Goal: Task Accomplishment & Management: Use online tool/utility

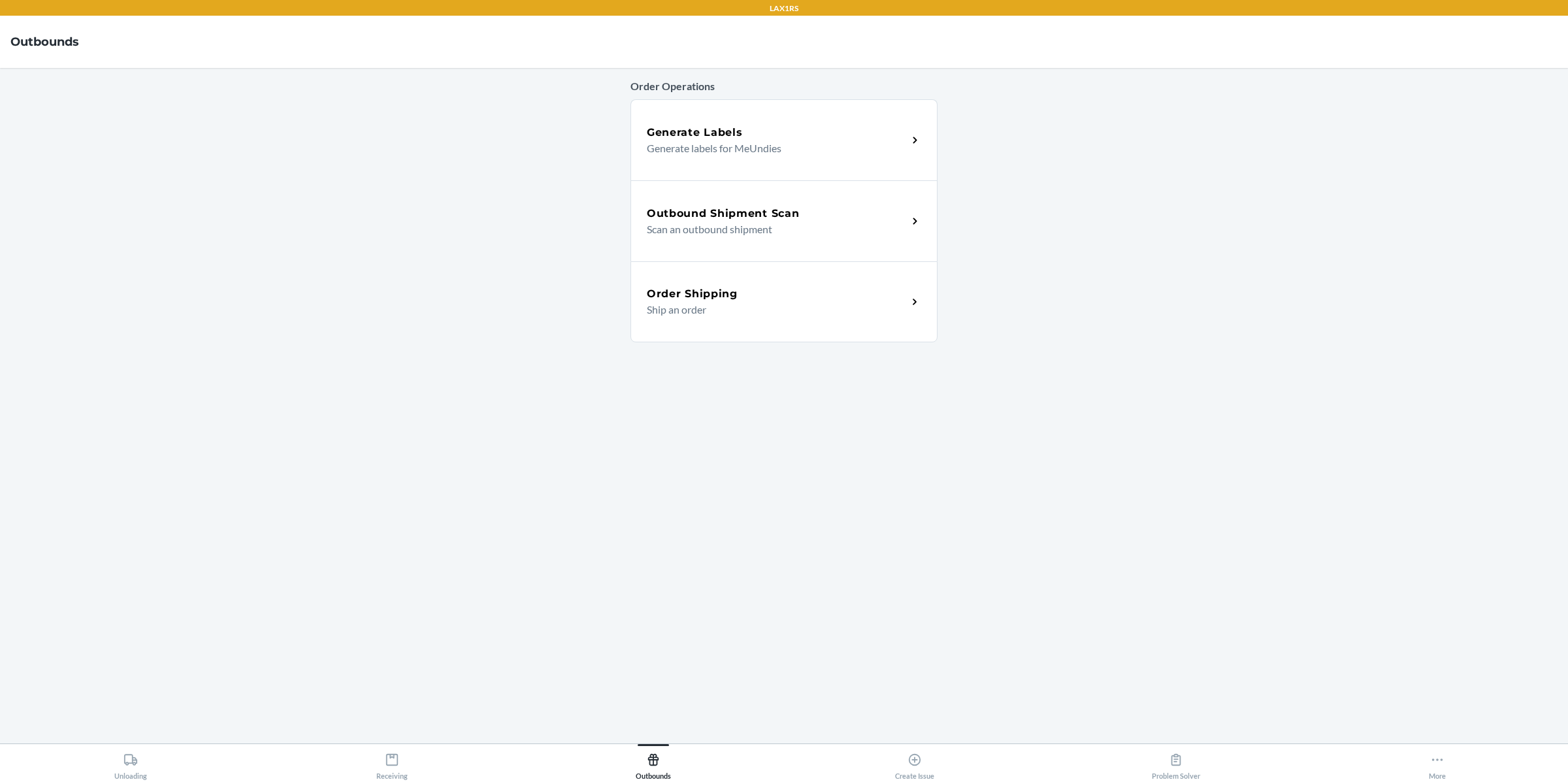
click at [747, 218] on h5 "Outbound Shipment Scan" at bounding box center [723, 213] width 152 height 15
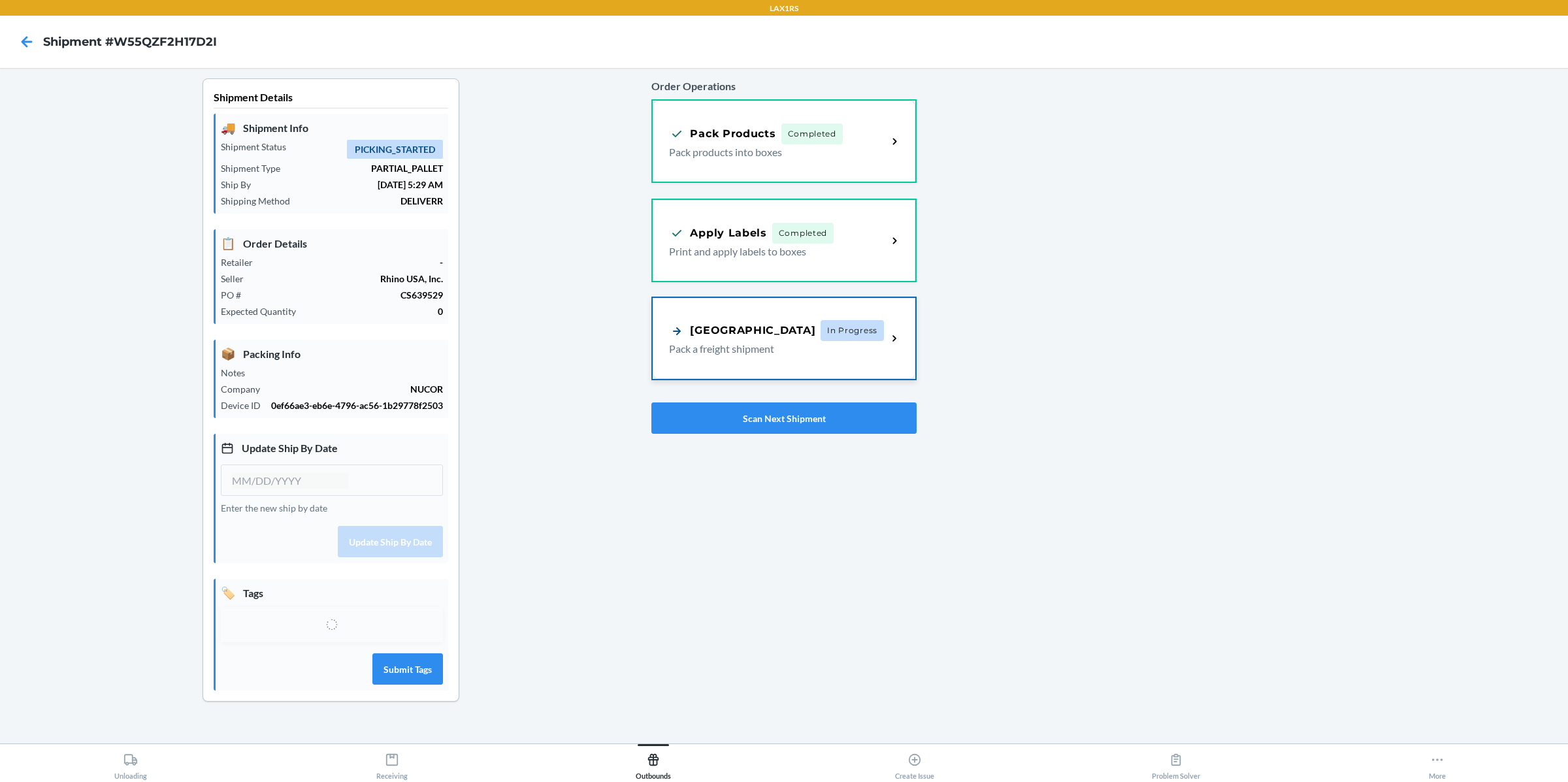
click at [829, 316] on div "Pallet Building In Progress Pack a freight shipment" at bounding box center [784, 338] width 262 height 81
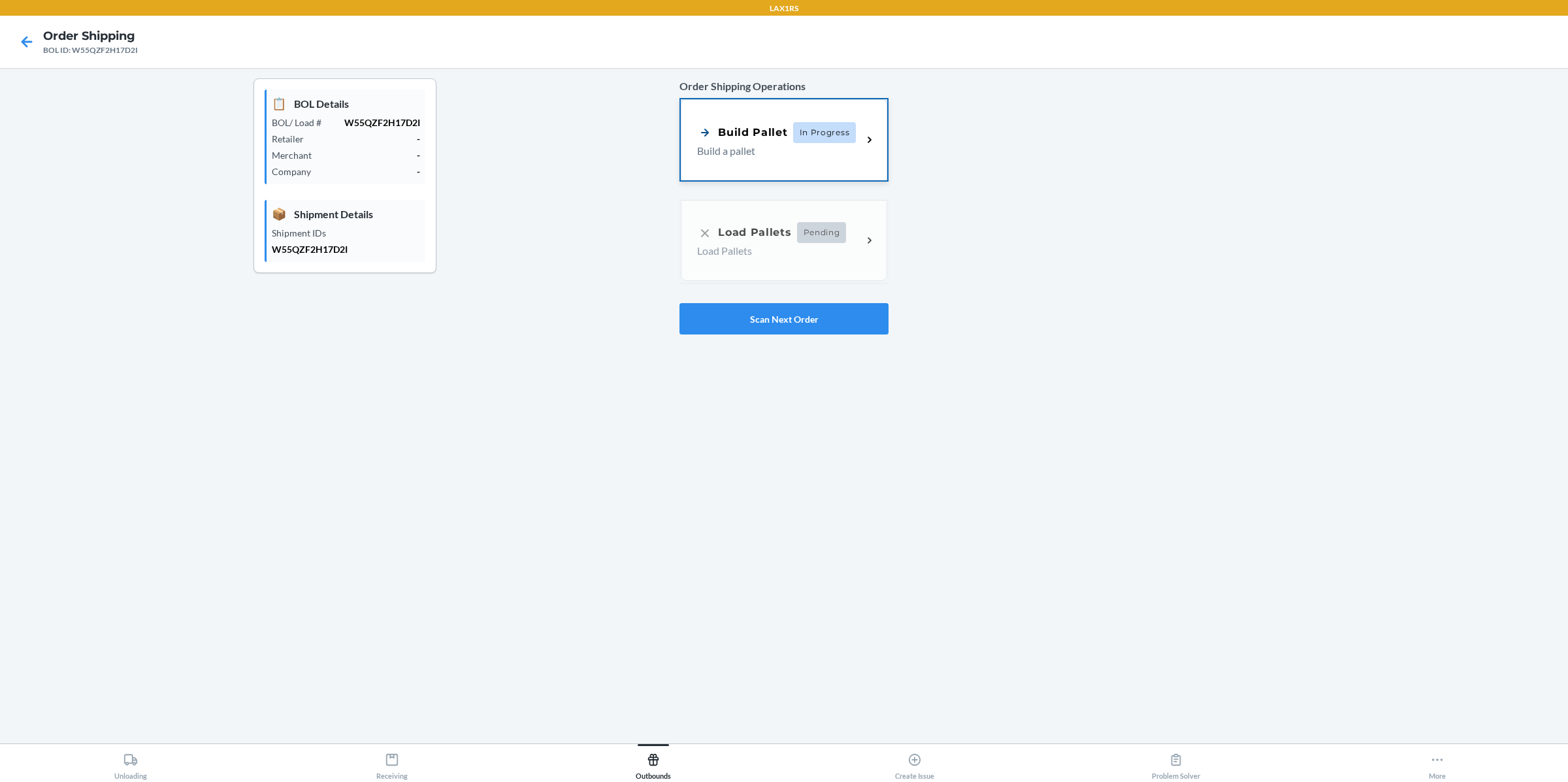
click at [783, 149] on p "Build a pallet" at bounding box center [774, 151] width 154 height 15
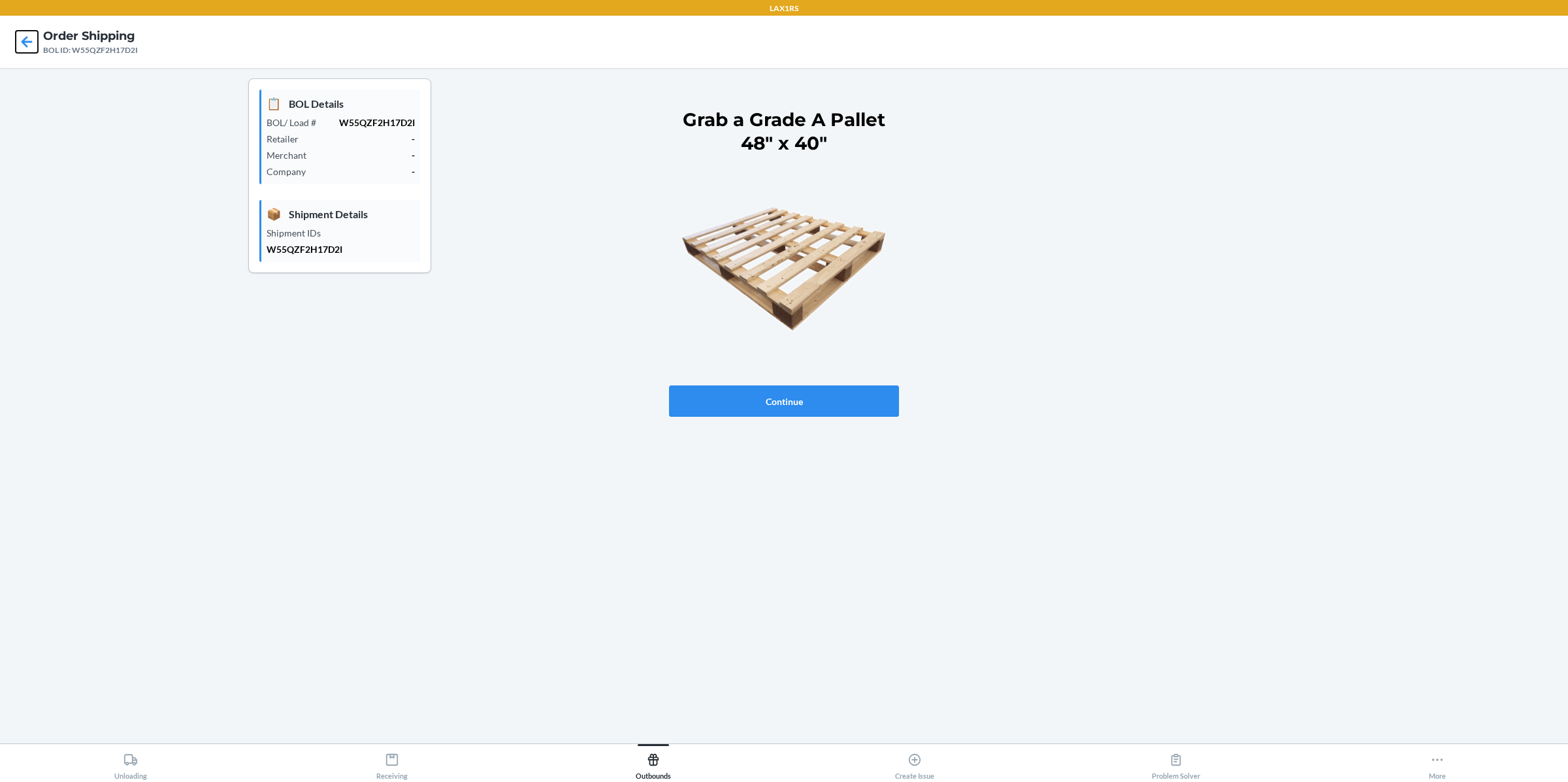
click at [28, 45] on icon at bounding box center [27, 42] width 23 height 23
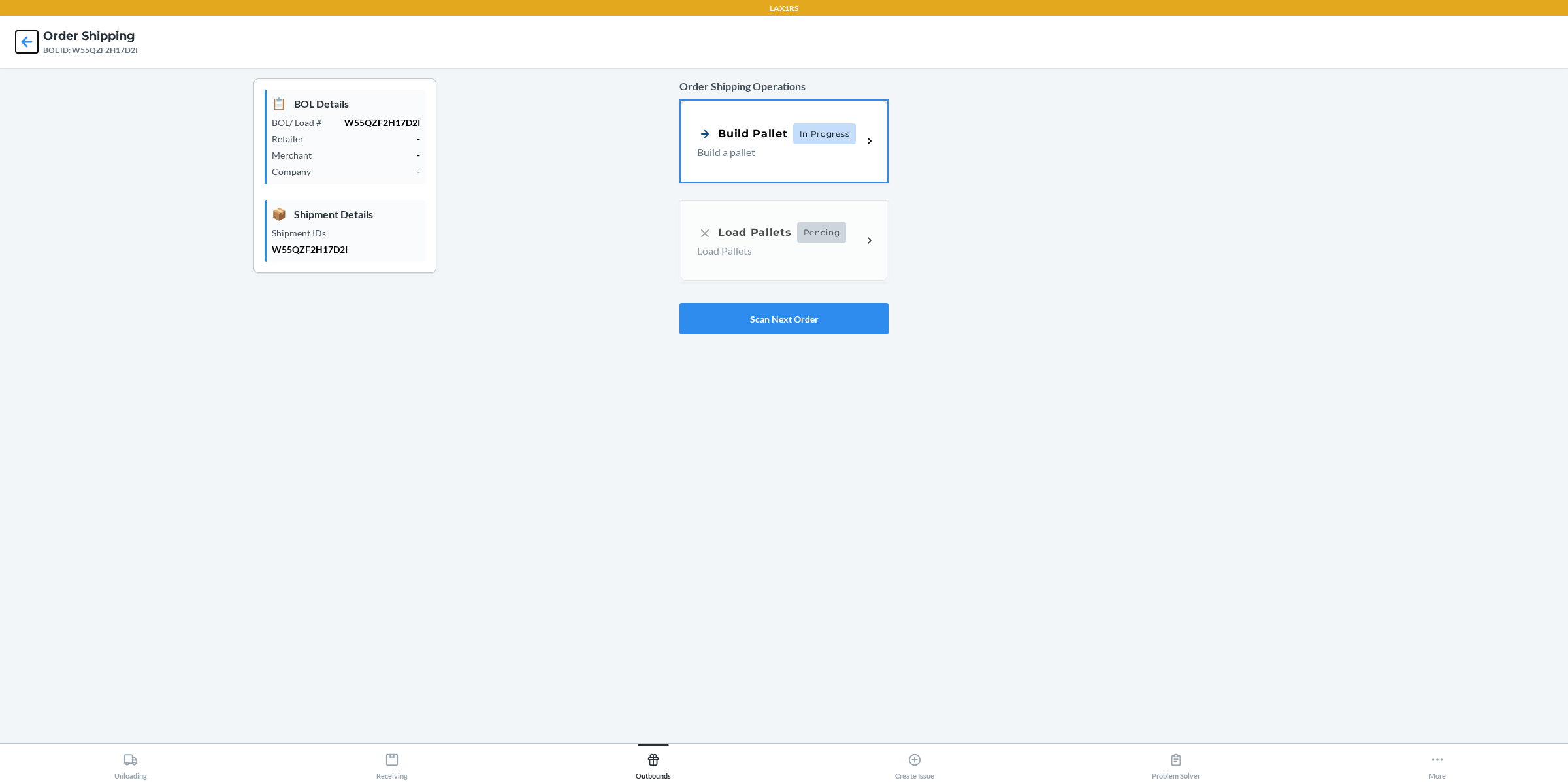
click at [28, 45] on icon at bounding box center [27, 42] width 23 height 23
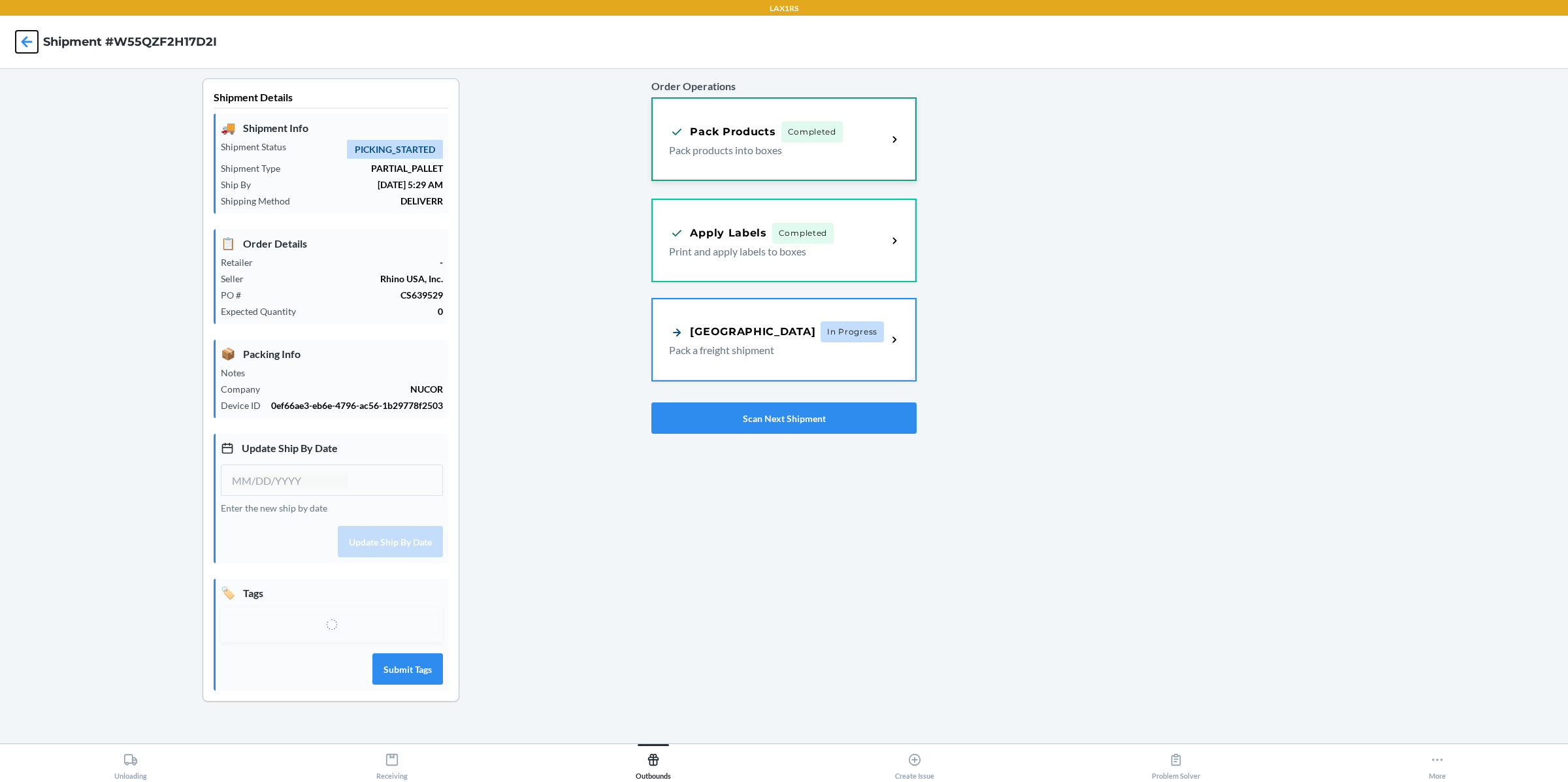
type input "[DATE]"
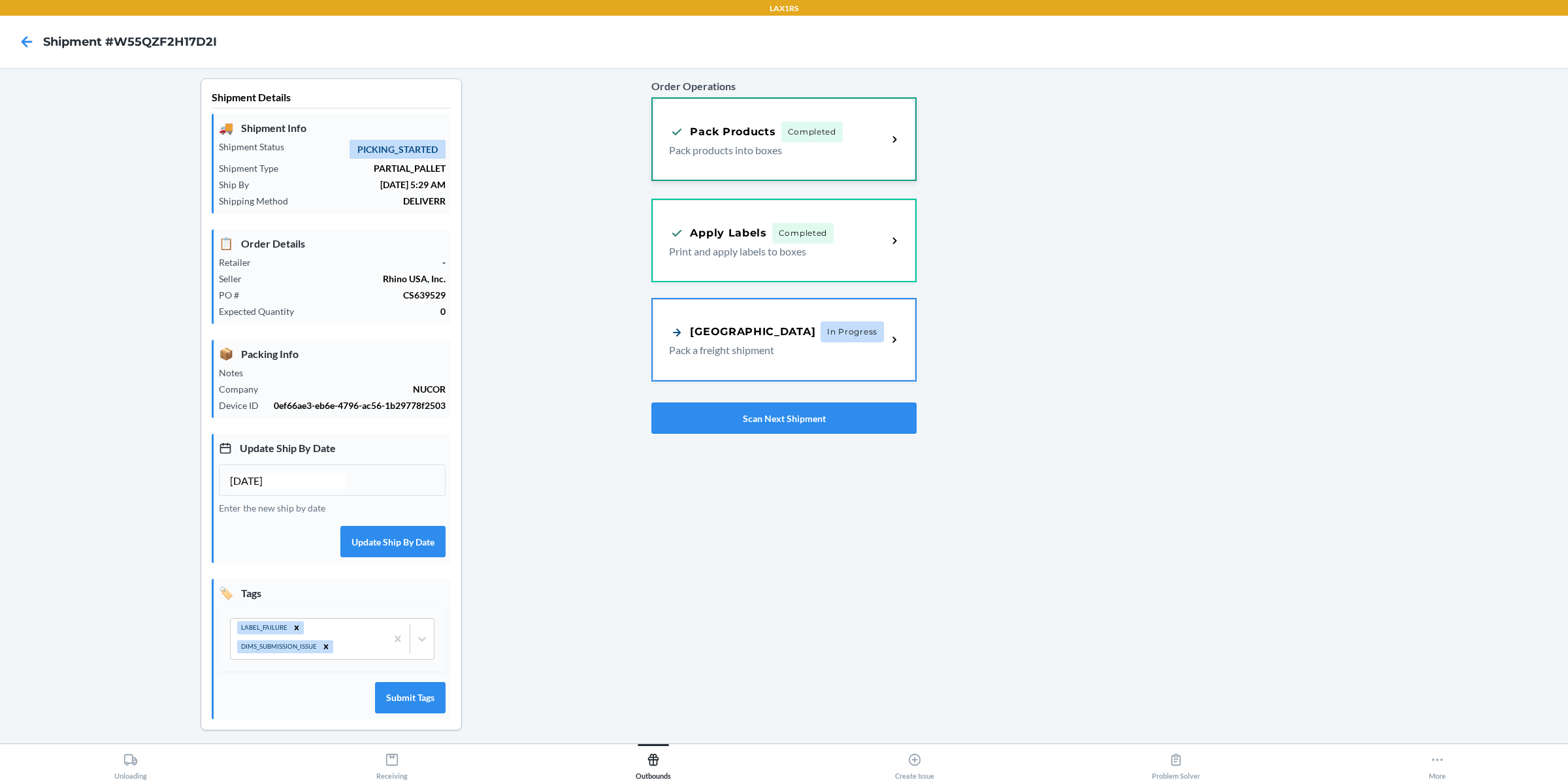
click at [757, 130] on div "Pack Products" at bounding box center [722, 131] width 106 height 16
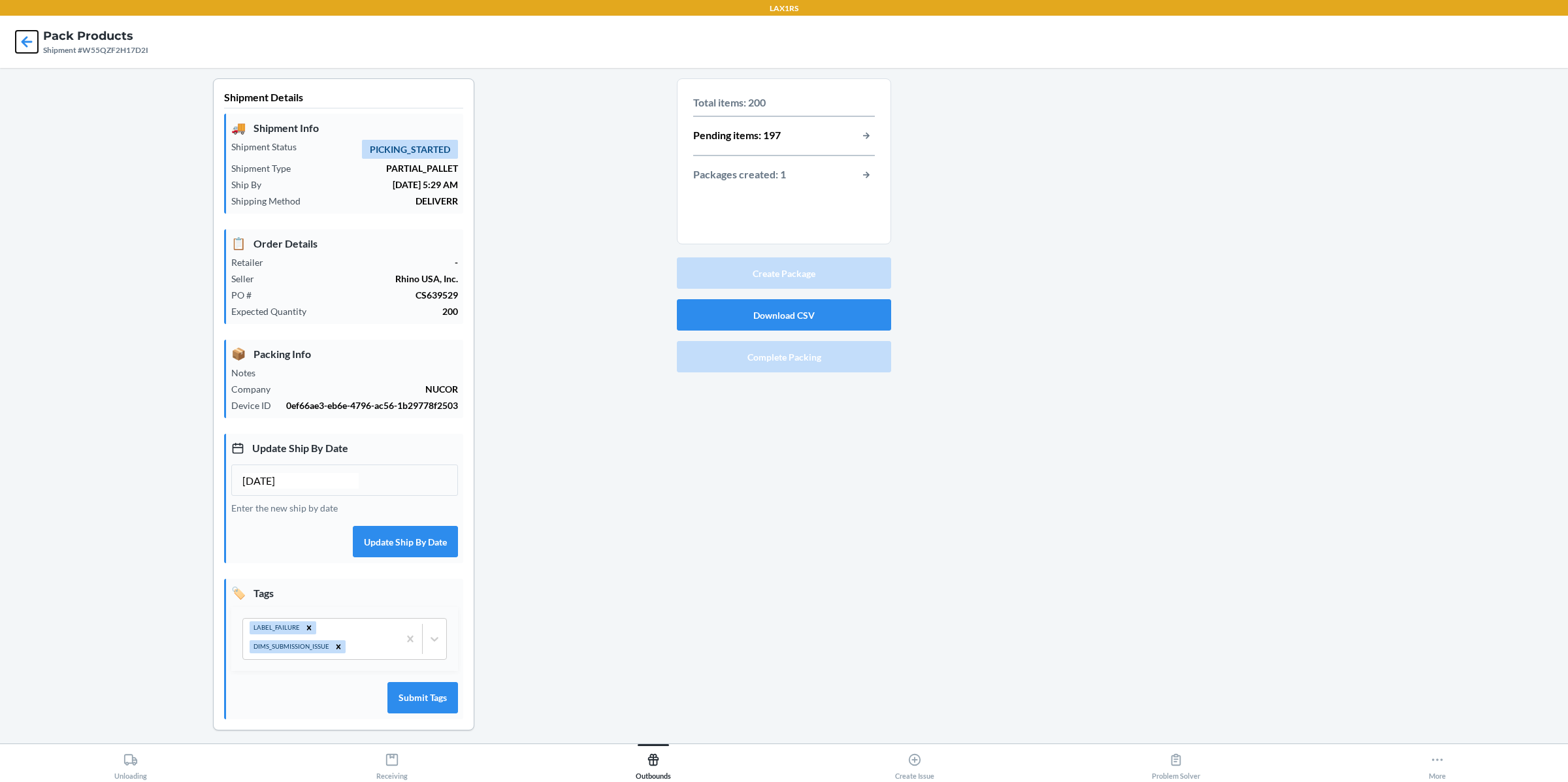
click at [23, 44] on icon at bounding box center [27, 42] width 23 height 23
